Goal: Communication & Community: Connect with others

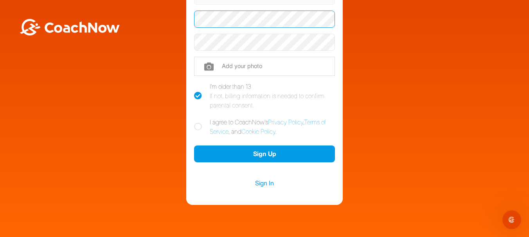
scroll to position [101, 0]
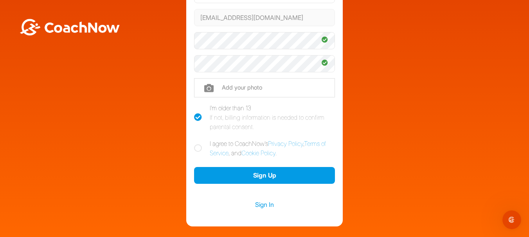
click at [194, 147] on icon at bounding box center [198, 148] width 8 height 8
click at [194, 144] on input "I agree to CoachNow's Privacy Policy , Terms of Service , and Cookie Policy ." at bounding box center [196, 141] width 5 height 5
checkbox input "true"
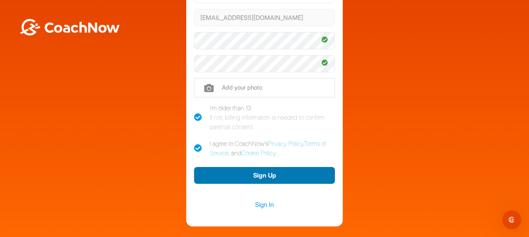
click at [264, 173] on button "Sign Up" at bounding box center [264, 175] width 141 height 17
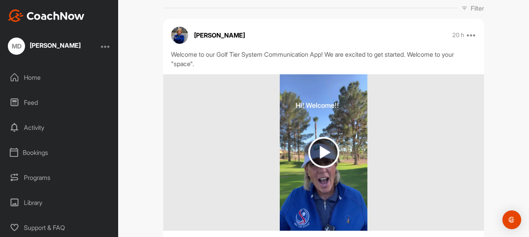
scroll to position [124, 0]
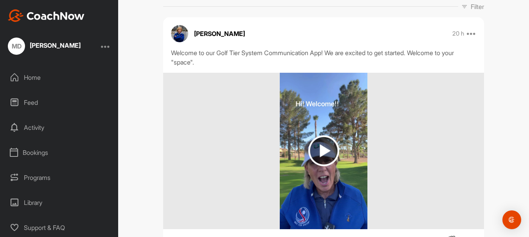
click at [321, 158] on img at bounding box center [324, 150] width 31 height 31
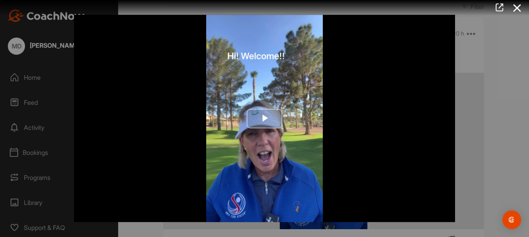
click at [265, 119] on span "Video Player" at bounding box center [265, 119] width 0 height 0
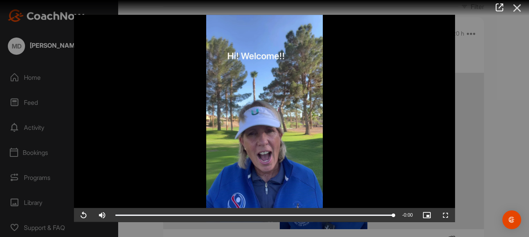
click at [517, 5] on icon at bounding box center [518, 8] width 18 height 14
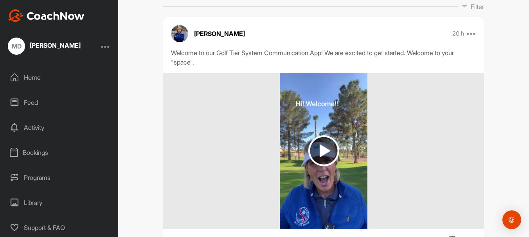
scroll to position [186, 0]
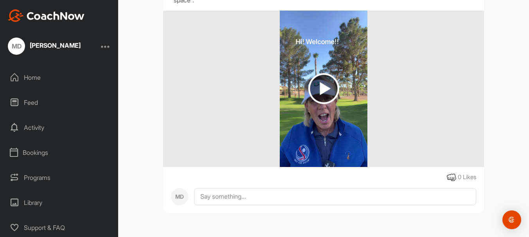
click at [459, 177] on div "0 Likes" at bounding box center [467, 177] width 18 height 9
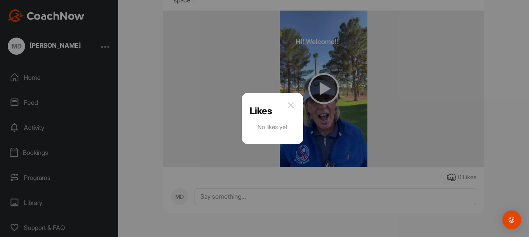
click at [445, 177] on div at bounding box center [264, 118] width 529 height 237
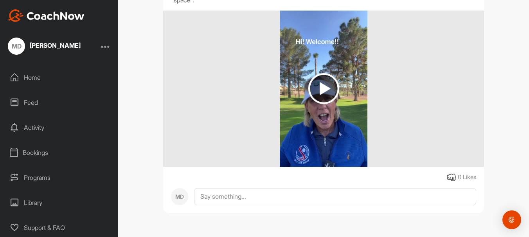
click at [447, 177] on icon at bounding box center [451, 177] width 9 height 9
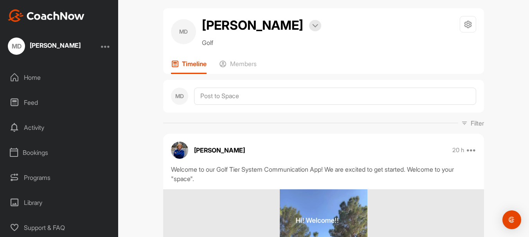
scroll to position [6, 0]
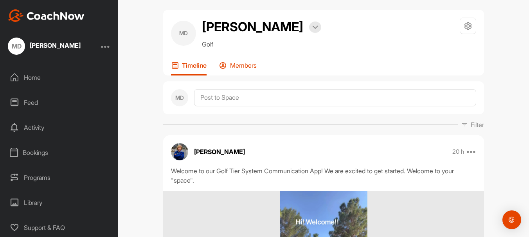
click at [245, 64] on p "Members" at bounding box center [243, 65] width 27 height 8
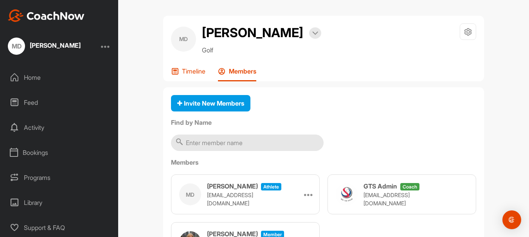
click at [186, 74] on p "Timeline" at bounding box center [193, 71] width 23 height 8
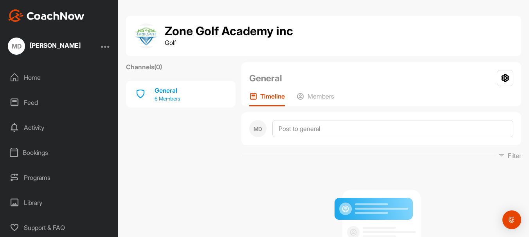
click at [169, 98] on p "6 Members" at bounding box center [167, 99] width 25 height 8
click at [169, 101] on p "6 Members" at bounding box center [167, 99] width 25 height 8
click at [320, 97] on p "Members" at bounding box center [321, 96] width 27 height 8
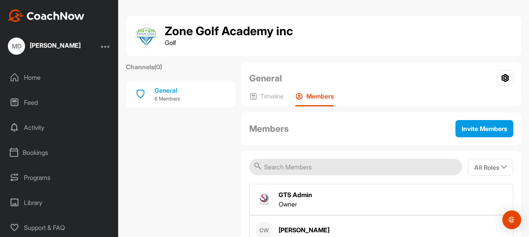
click at [42, 80] on div "Home" at bounding box center [59, 78] width 110 height 20
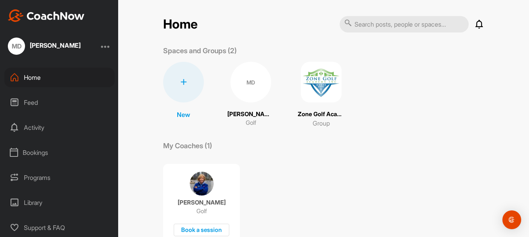
click at [245, 114] on p "Mason Dhinjal" at bounding box center [250, 114] width 47 height 9
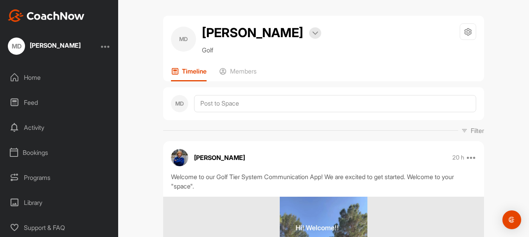
click at [52, 74] on div "Home" at bounding box center [59, 78] width 110 height 20
